Goal: Navigation & Orientation: Find specific page/section

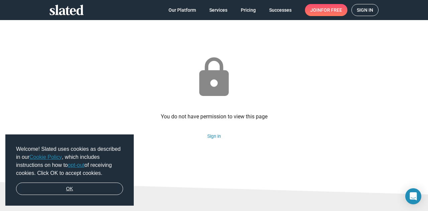
click at [92, 187] on link "OK" at bounding box center [69, 189] width 107 height 13
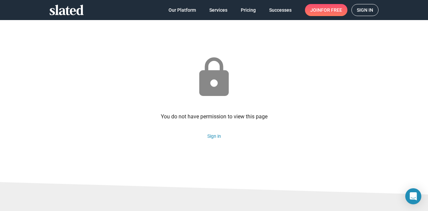
click at [366, 9] on span "Sign in" at bounding box center [365, 9] width 16 height 11
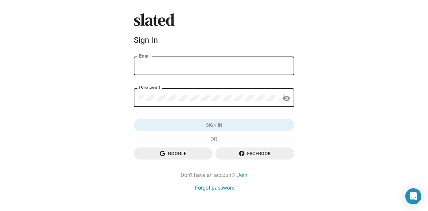
type input "gywren@gmail.com"
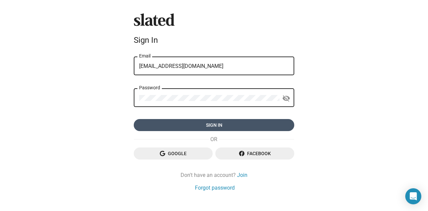
click at [194, 127] on span "Sign in" at bounding box center [214, 125] width 150 height 12
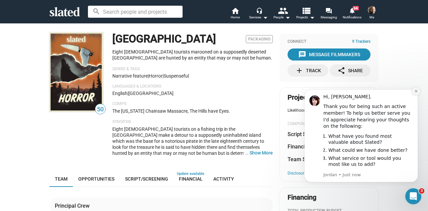
click at [416, 90] on icon "Dismiss notification" at bounding box center [417, 91] width 4 height 4
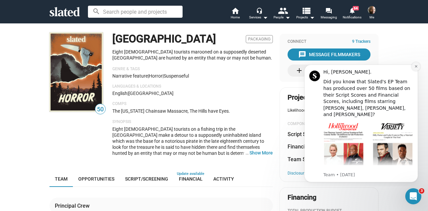
click at [418, 67] on icon "Dismiss notification" at bounding box center [417, 67] width 4 height 4
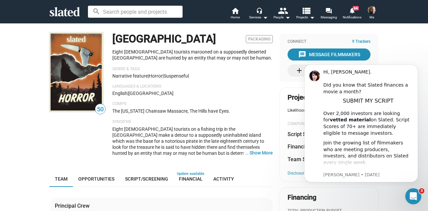
click at [418, 67] on icon "Dismiss notification" at bounding box center [416, 66] width 3 height 3
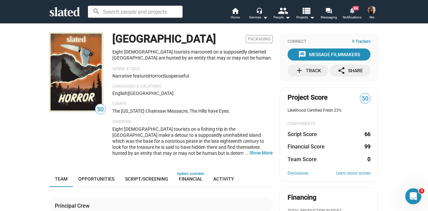
click at [356, 16] on span "Notifications" at bounding box center [352, 17] width 19 height 8
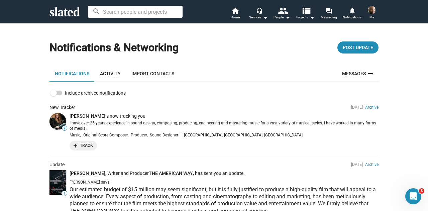
click at [112, 77] on link "Activity" at bounding box center [110, 74] width 31 height 16
